Goal: Task Accomplishment & Management: Complete application form

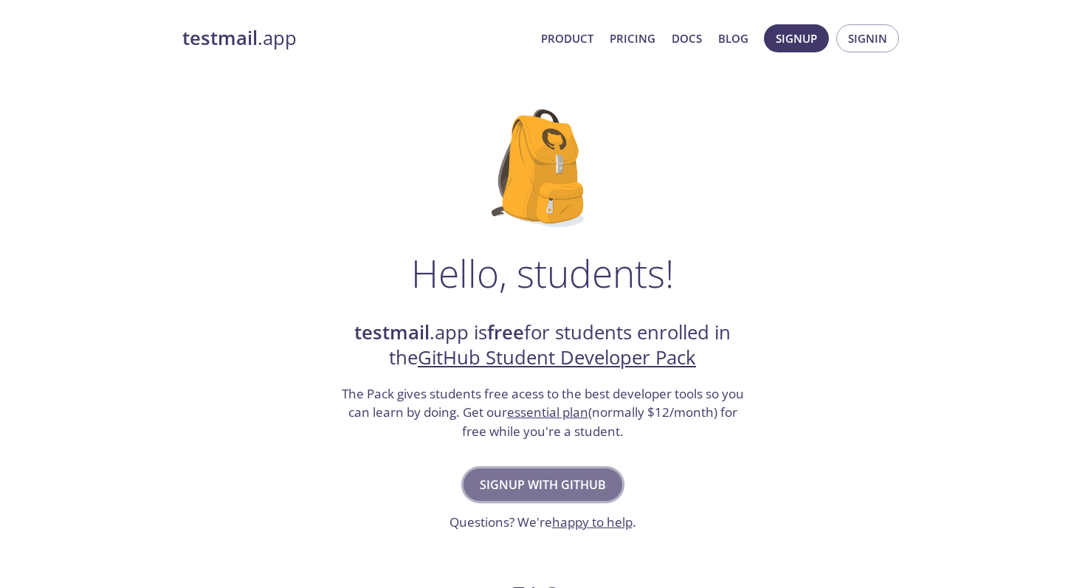
click at [557, 488] on span "Signup with GitHub" at bounding box center [543, 485] width 126 height 21
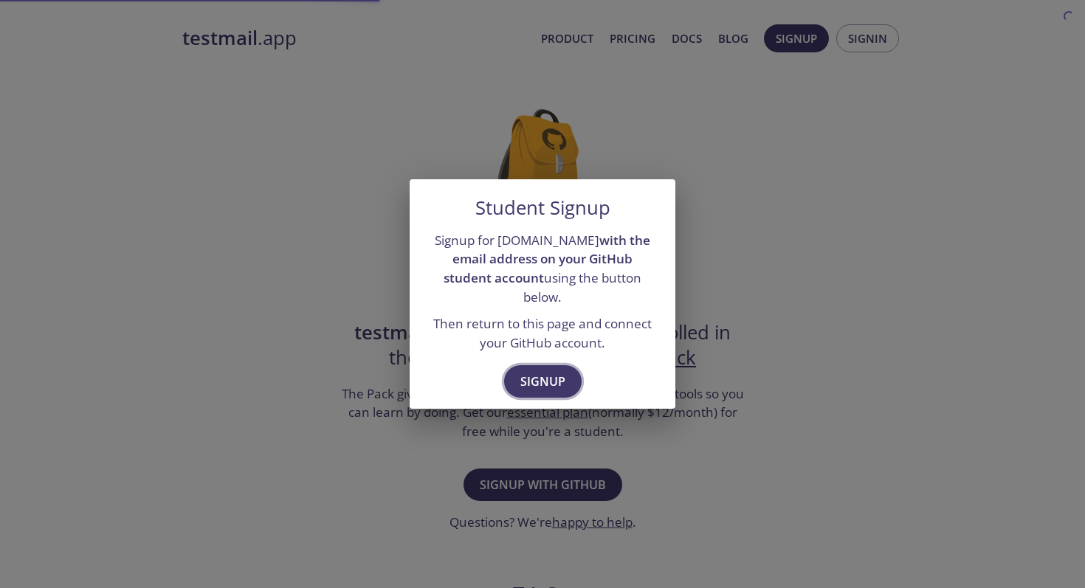
click at [544, 371] on span "Signup" at bounding box center [542, 381] width 45 height 21
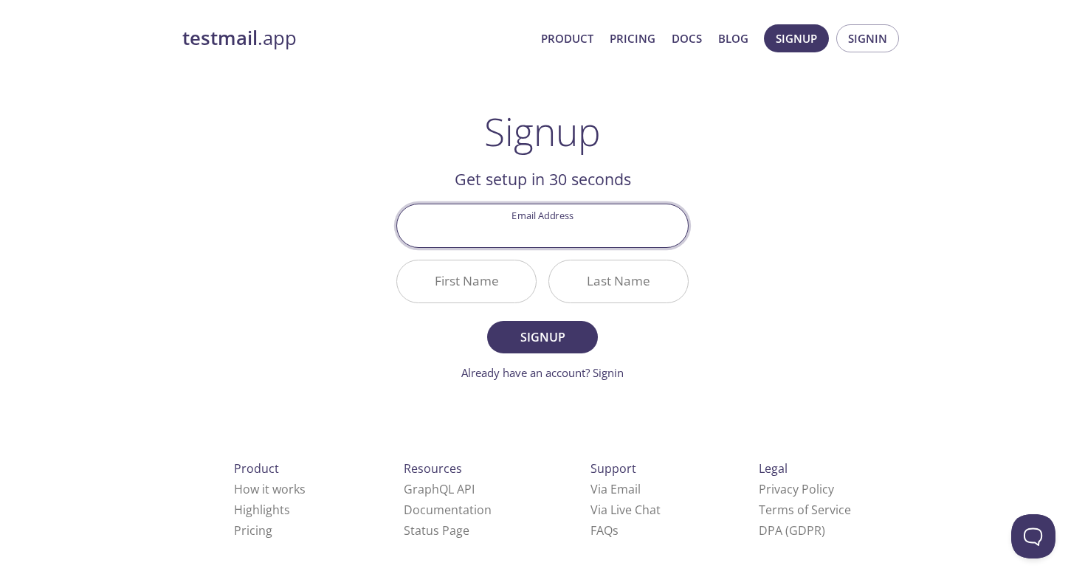
click at [554, 237] on input "Email Address" at bounding box center [542, 225] width 291 height 42
click at [653, 171] on h2 "Get setup in 30 seconds" at bounding box center [542, 179] width 292 height 25
click at [584, 212] on input "Email Address" at bounding box center [542, 225] width 291 height 42
click at [839, 131] on div "testmail .app Product Pricing Docs Blog Signup Signin Signup Get setup in 30 se…" at bounding box center [543, 353] width 756 height 677
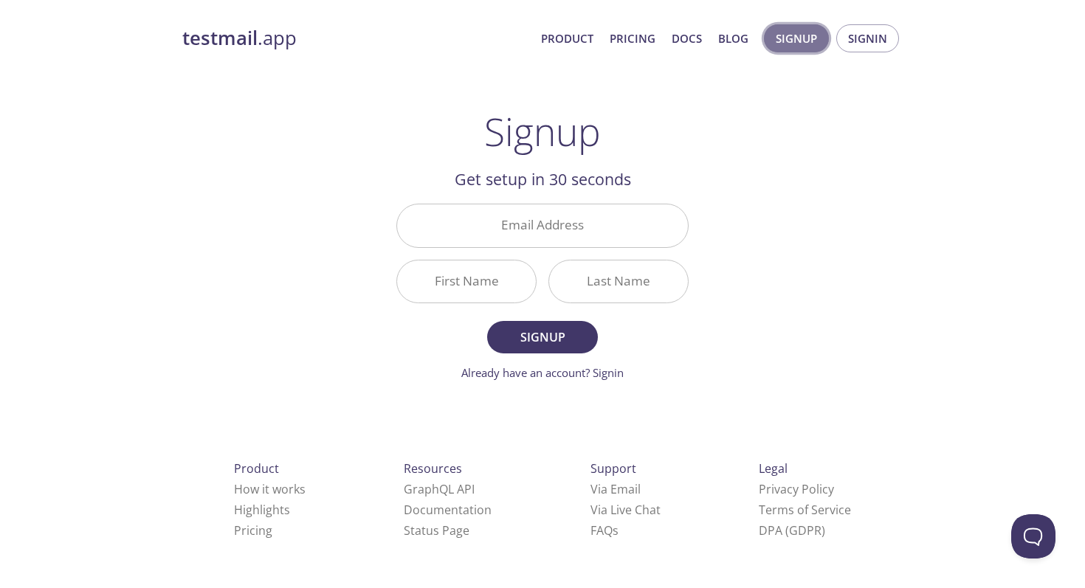
click at [809, 42] on span "Signup" at bounding box center [796, 38] width 41 height 19
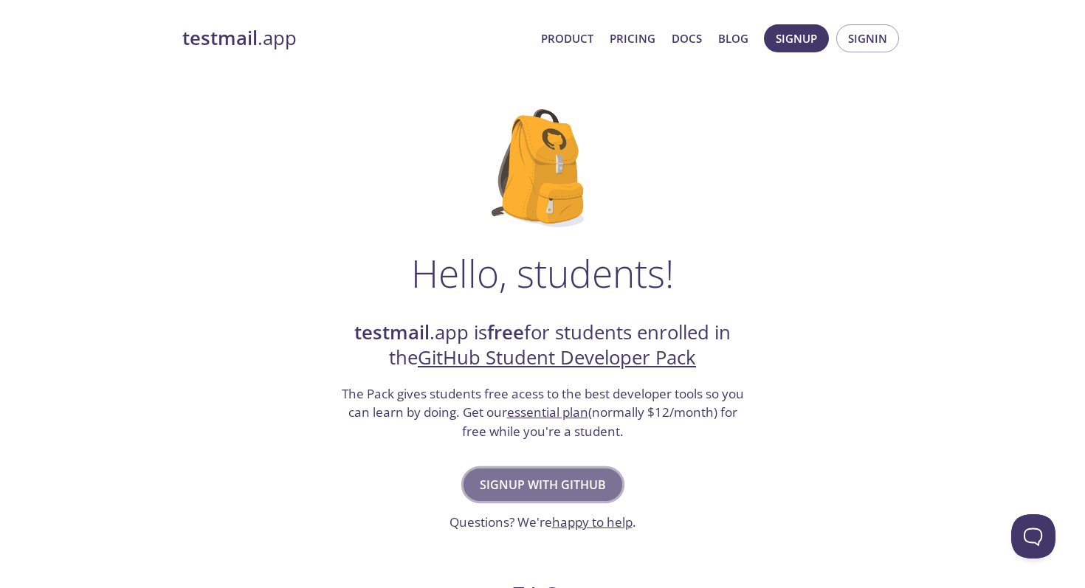
click at [545, 483] on span "Signup with GitHub" at bounding box center [543, 485] width 126 height 21
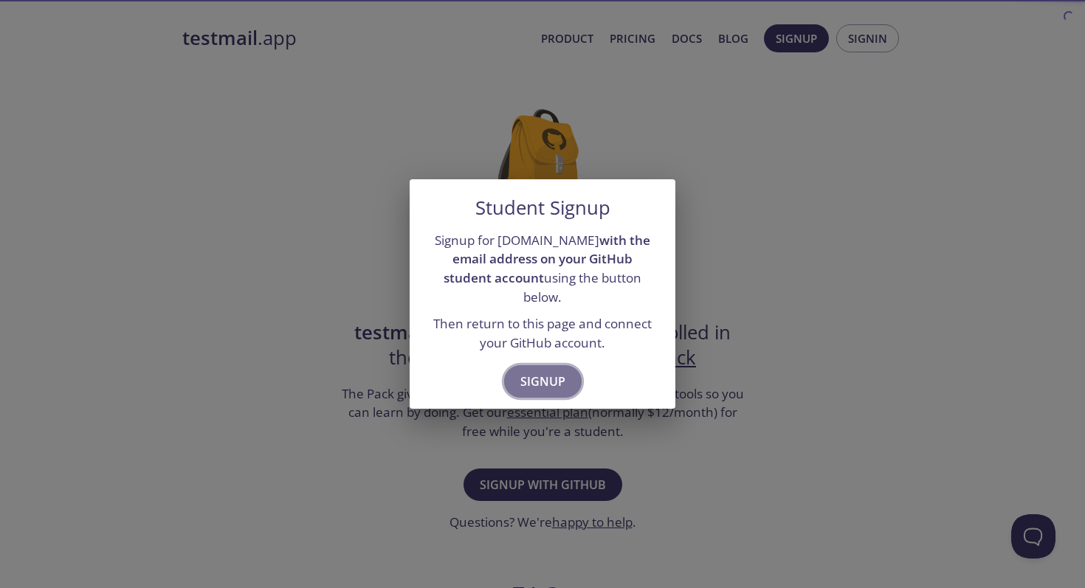
click at [544, 371] on span "Signup" at bounding box center [542, 381] width 45 height 21
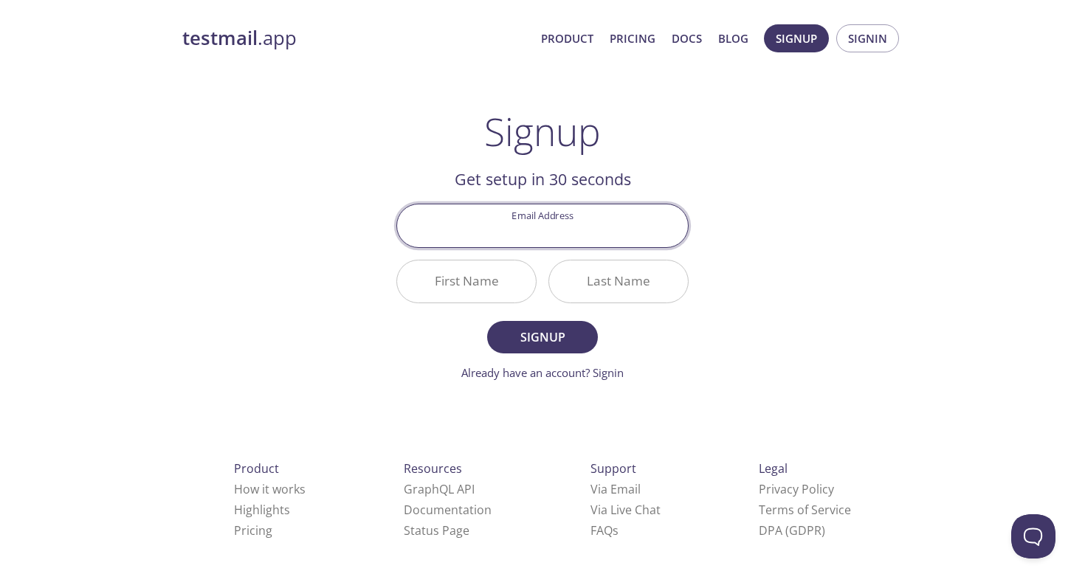
click at [557, 224] on input "Email Address" at bounding box center [542, 225] width 291 height 42
paste input "[EMAIL_ADDRESS][DOMAIN_NAME]"
click at [561, 231] on input "[EMAIL_ADDRESS][DOMAIN_NAME]" at bounding box center [542, 225] width 291 height 42
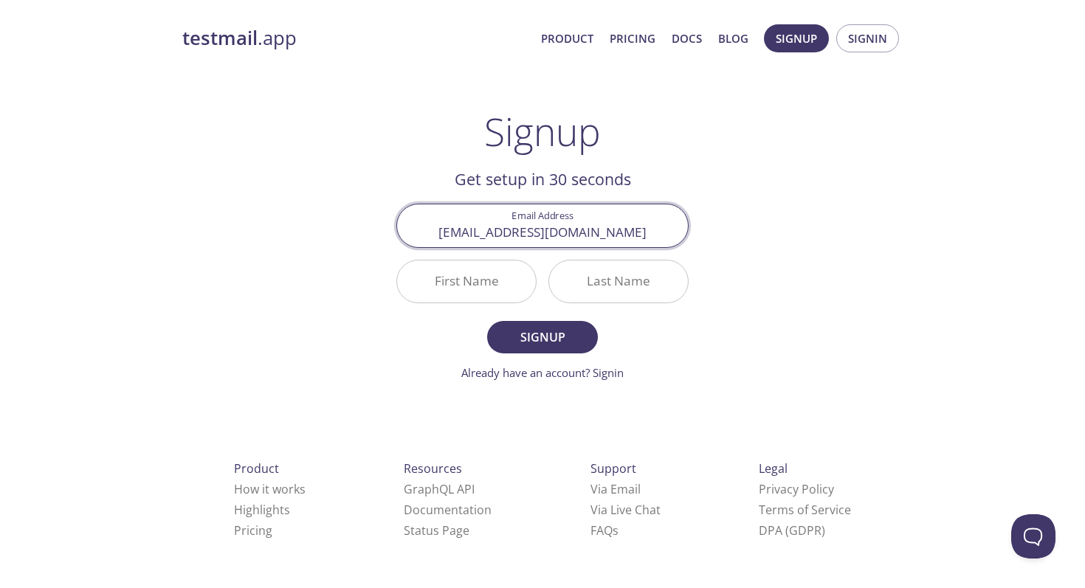
paste input "text"
type input "[EMAIL_ADDRESS][DOMAIN_NAME]"
click at [441, 289] on input "First Name" at bounding box center [466, 282] width 139 height 42
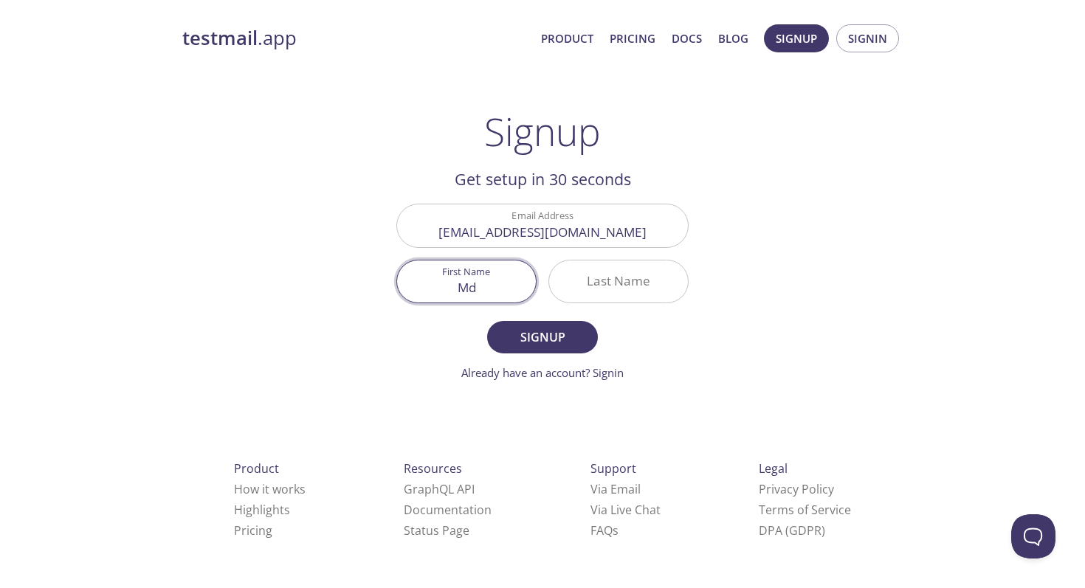
type input "Md"
click at [645, 301] on input "Last Name" at bounding box center [618, 282] width 139 height 42
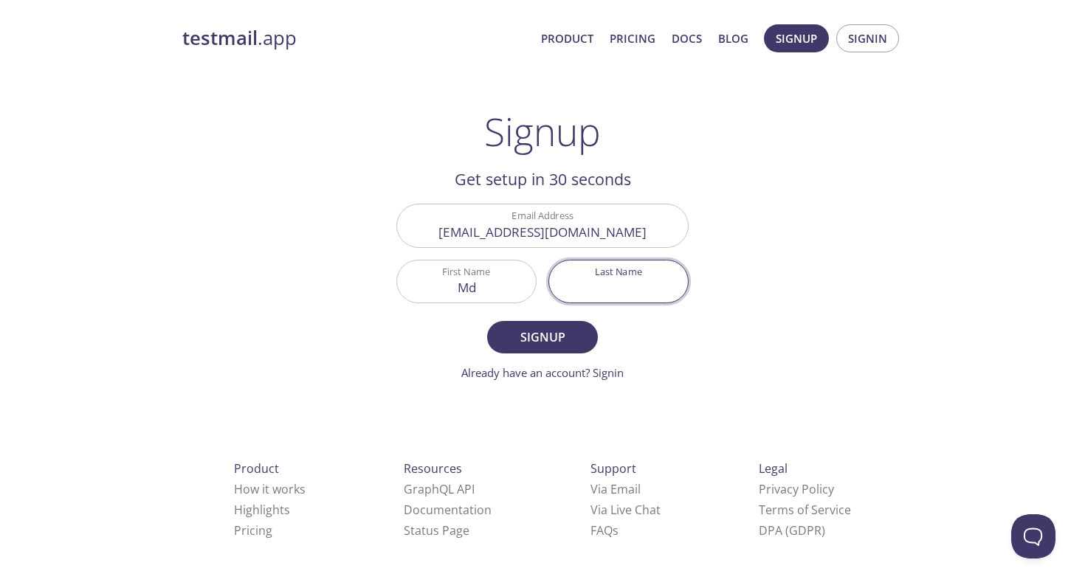
paste input "Julhash"
type input "Julhash"
click at [537, 334] on span "Signup" at bounding box center [542, 337] width 78 height 21
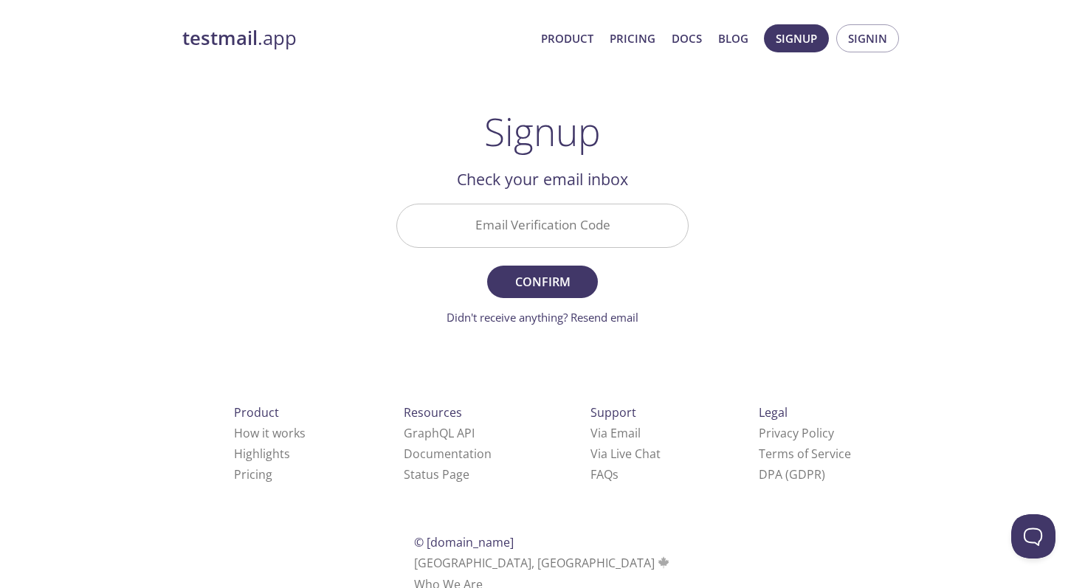
click at [536, 230] on input "Email Verification Code" at bounding box center [542, 225] width 291 height 42
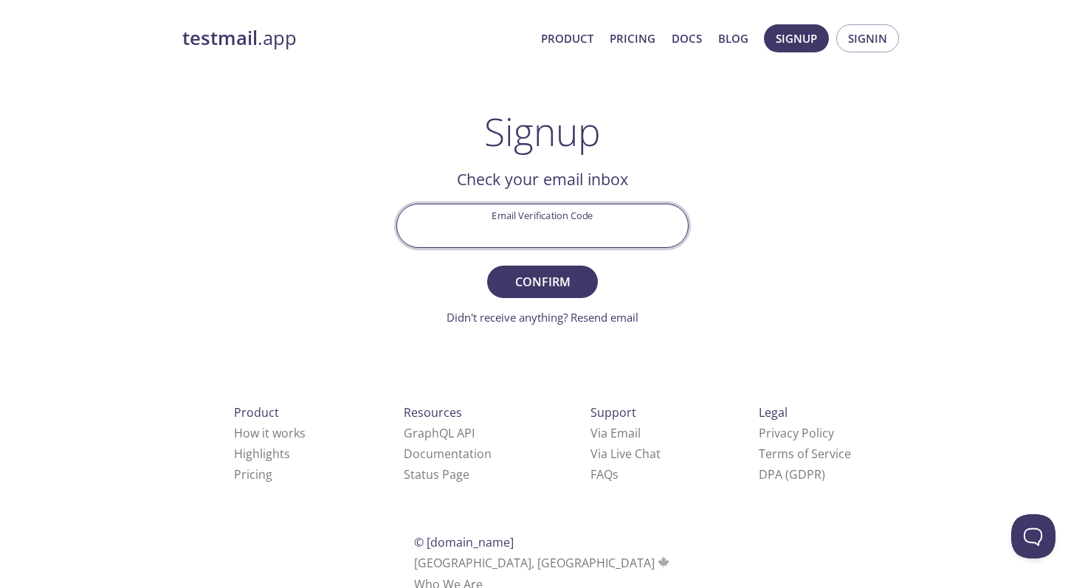
paste input "7JFKX1T"
type input "7JFKX1T"
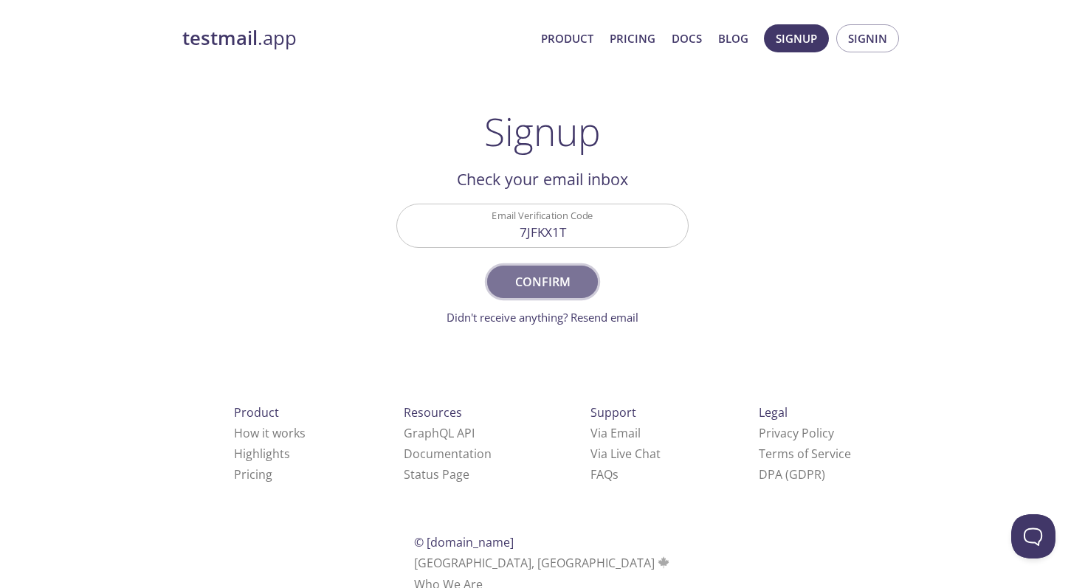
click at [534, 280] on span "Confirm" at bounding box center [542, 282] width 78 height 21
